Goal: Task Accomplishment & Management: Manage account settings

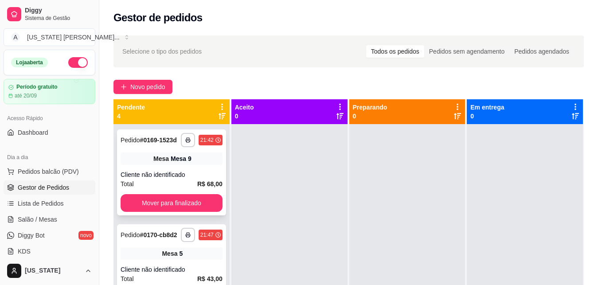
click at [183, 179] on div "Cliente não identificado" at bounding box center [172, 174] width 102 height 9
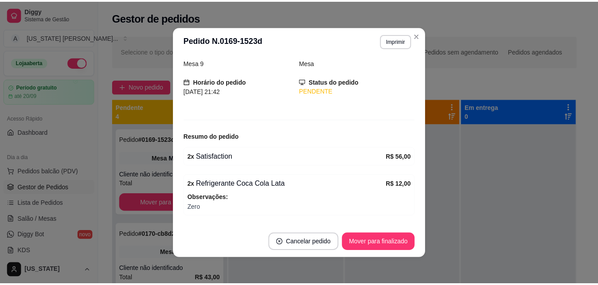
scroll to position [38, 0]
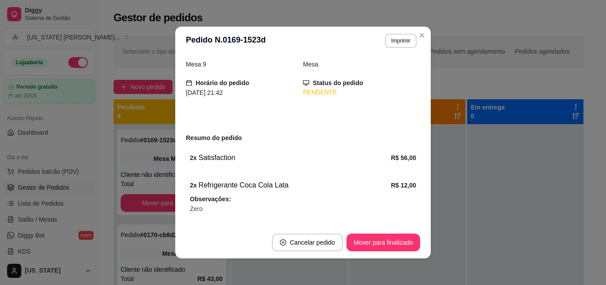
click at [408, 184] on div "2 x Refrigerante Coca Cola Lata R$ 12,00 Observações: Zero" at bounding box center [303, 197] width 234 height 42
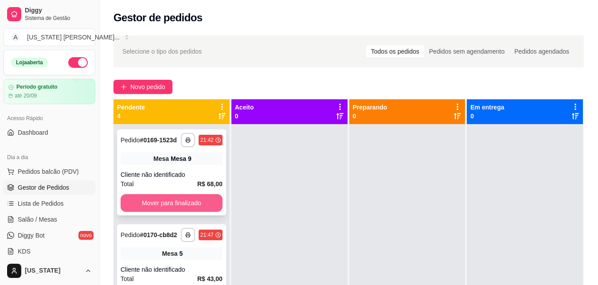
click at [177, 205] on button "Mover para finalizado" at bounding box center [172, 203] width 102 height 18
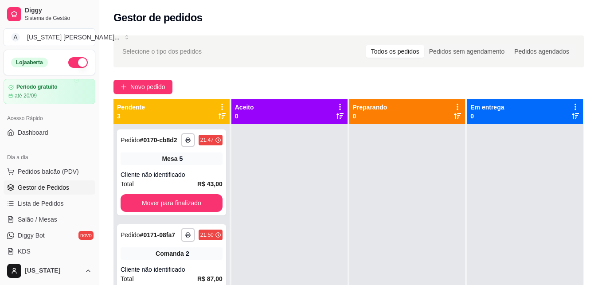
click at [177, 205] on button "Mover para finalizado" at bounding box center [172, 203] width 102 height 18
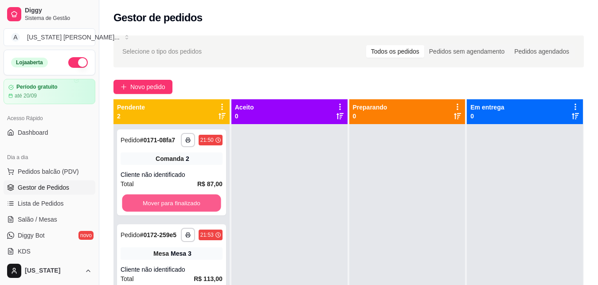
click at [177, 205] on button "Mover para finalizado" at bounding box center [171, 203] width 99 height 17
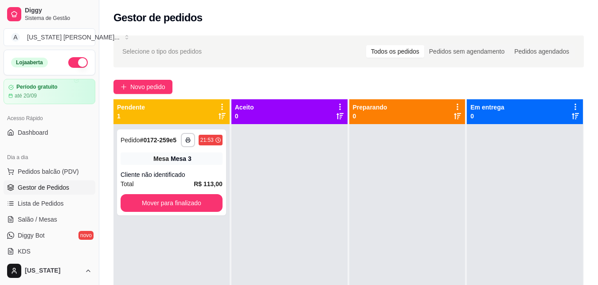
click at [174, 205] on button "Mover para finalizado" at bounding box center [172, 203] width 102 height 18
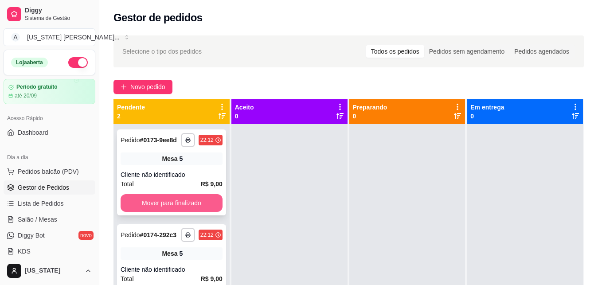
click at [172, 204] on button "Mover para finalizado" at bounding box center [172, 203] width 102 height 18
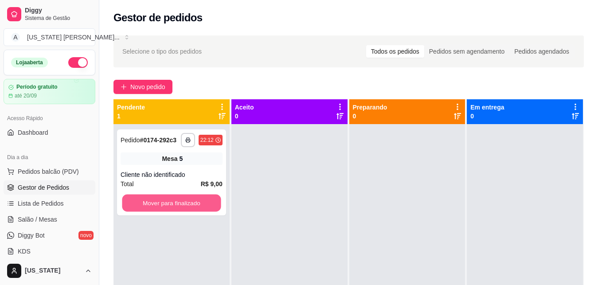
click at [172, 204] on button "Mover para finalizado" at bounding box center [171, 203] width 99 height 17
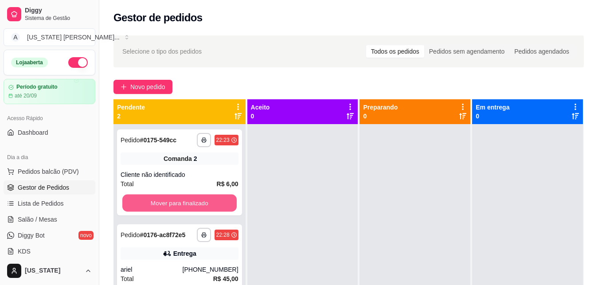
click at [172, 204] on button "Mover para finalizado" at bounding box center [179, 203] width 114 height 17
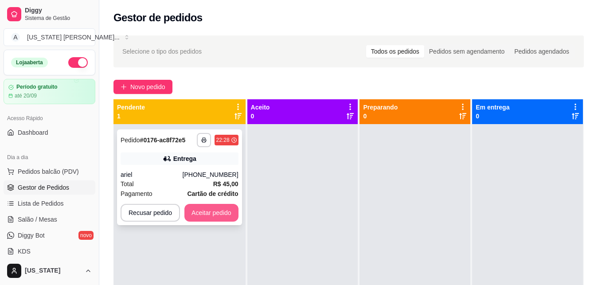
click at [187, 214] on button "Aceitar pedido" at bounding box center [211, 213] width 54 height 18
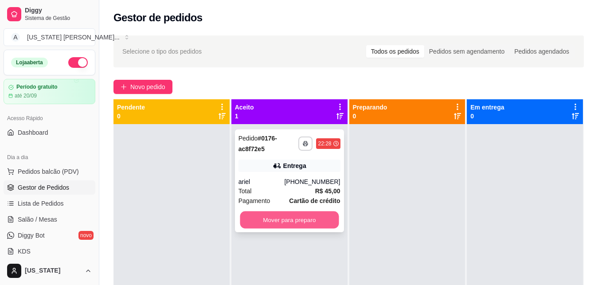
click at [255, 224] on button "Mover para preparo" at bounding box center [289, 220] width 99 height 17
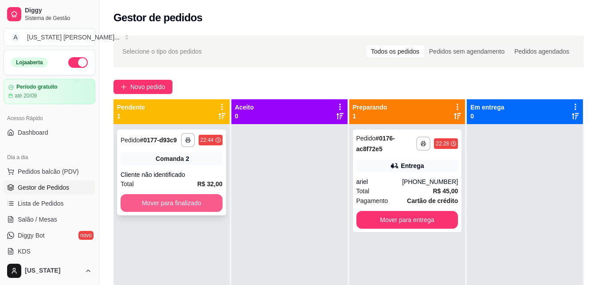
click at [183, 201] on button "Mover para finalizado" at bounding box center [172, 203] width 102 height 18
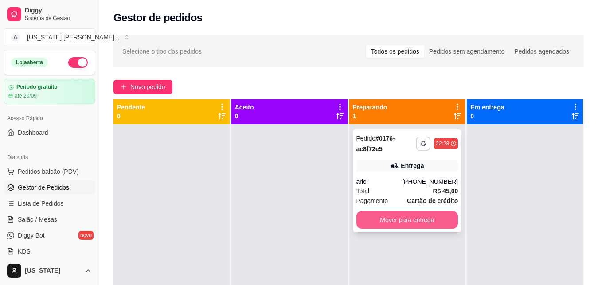
click at [361, 217] on button "Mover para entrega" at bounding box center [408, 220] width 102 height 18
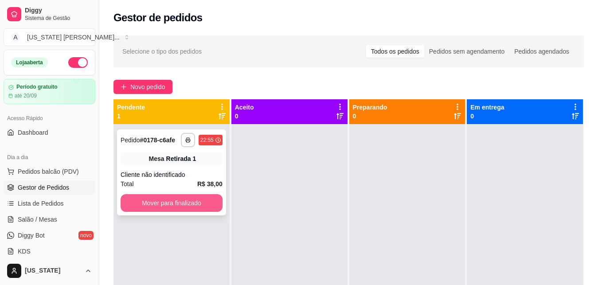
click at [197, 200] on button "Mover para finalizado" at bounding box center [172, 203] width 102 height 18
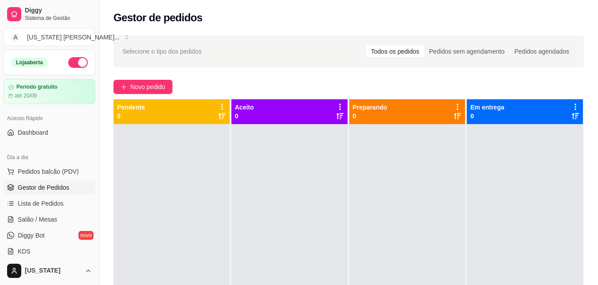
click at [70, 63] on button "button" at bounding box center [78, 62] width 20 height 11
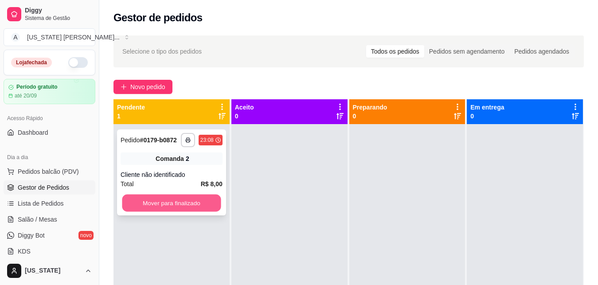
click at [176, 204] on button "Mover para finalizado" at bounding box center [171, 203] width 99 height 17
